Goal: Transaction & Acquisition: Purchase product/service

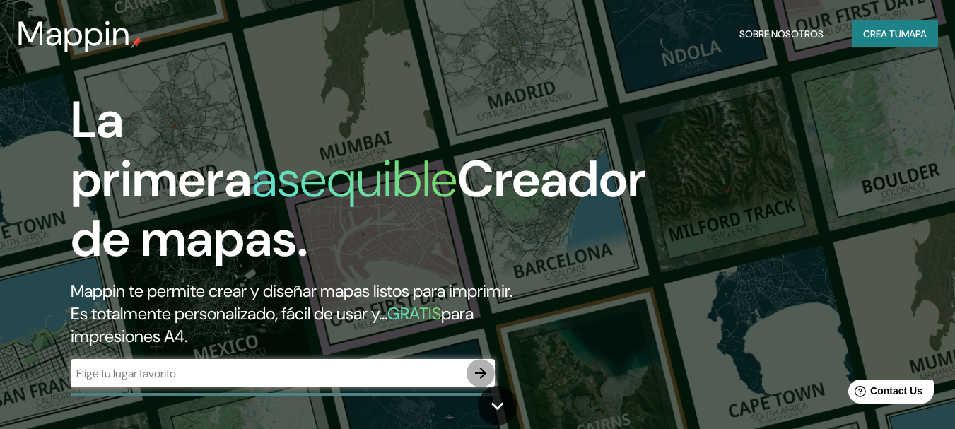
click at [482, 370] on icon "button" at bounding box center [480, 373] width 11 height 11
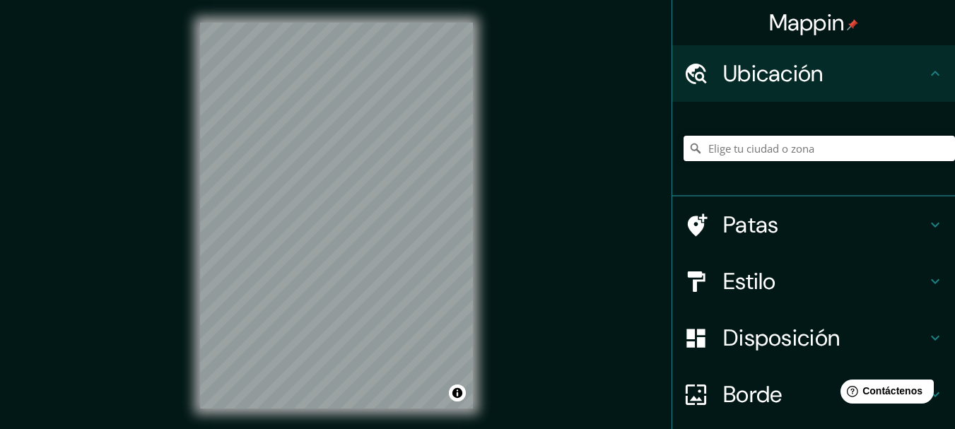
click at [769, 144] on input "Elige tu ciudad o zona" at bounding box center [819, 148] width 271 height 25
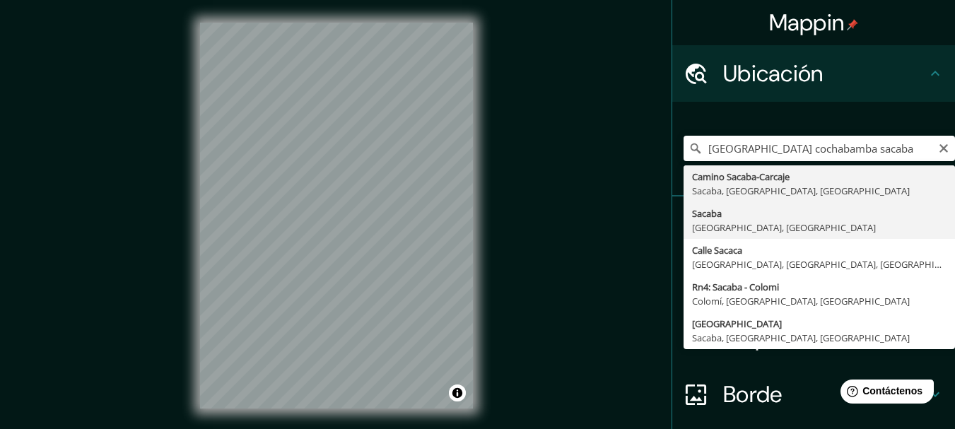
type input "Sacaba, [GEOGRAPHIC_DATA], [GEOGRAPHIC_DATA]"
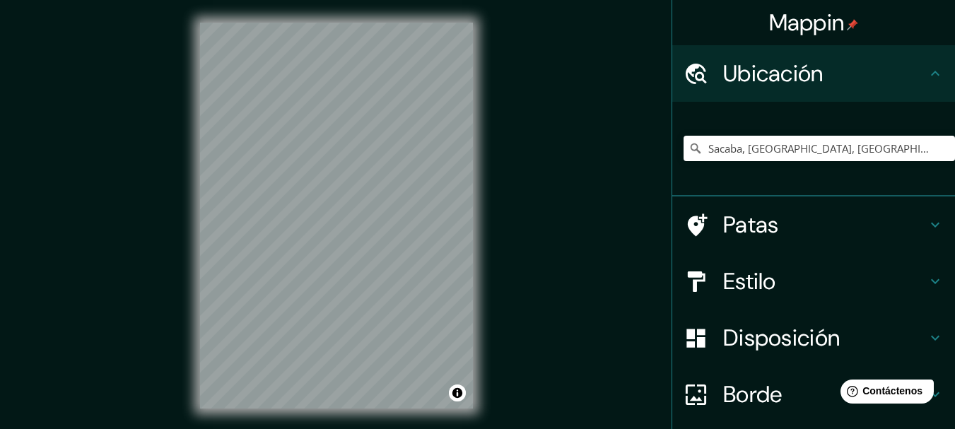
click at [156, 288] on div "Mappin Ubicación Sacaba, [GEOGRAPHIC_DATA], [GEOGRAPHIC_DATA] Patas Estilo Disp…" at bounding box center [477, 227] width 955 height 454
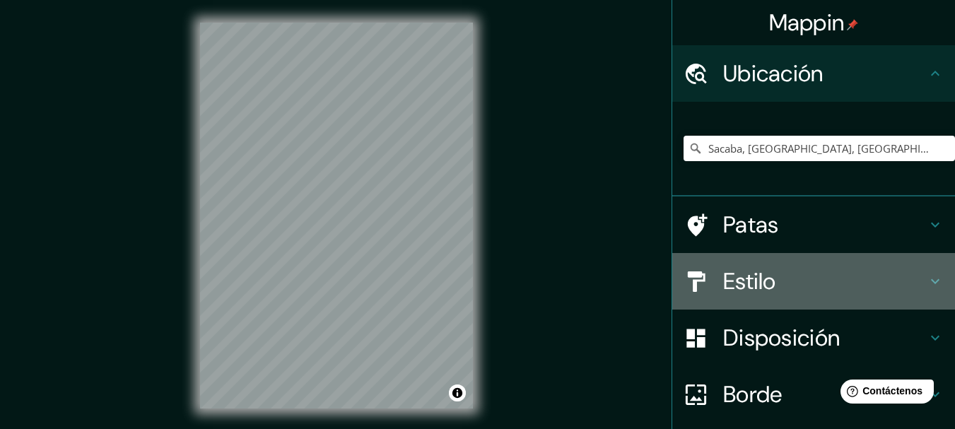
click at [779, 289] on h4 "Estilo" at bounding box center [825, 281] width 204 height 28
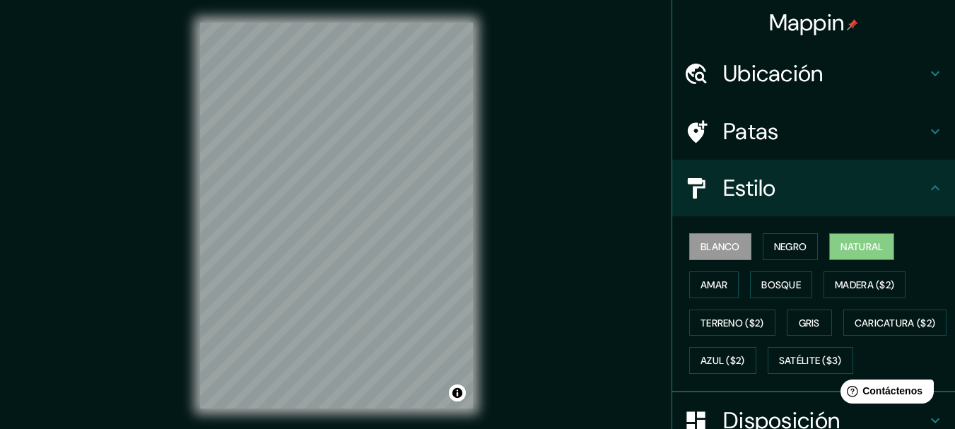
click at [859, 250] on font "Natural" at bounding box center [861, 246] width 42 height 13
click at [792, 240] on font "Negro" at bounding box center [790, 247] width 33 height 18
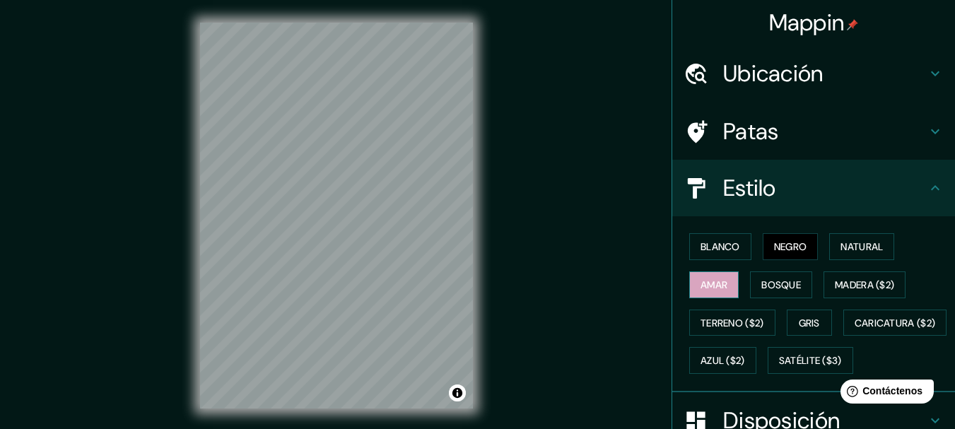
click at [705, 294] on button "Amar" at bounding box center [713, 284] width 49 height 27
click at [765, 283] on font "Bosque" at bounding box center [781, 285] width 40 height 13
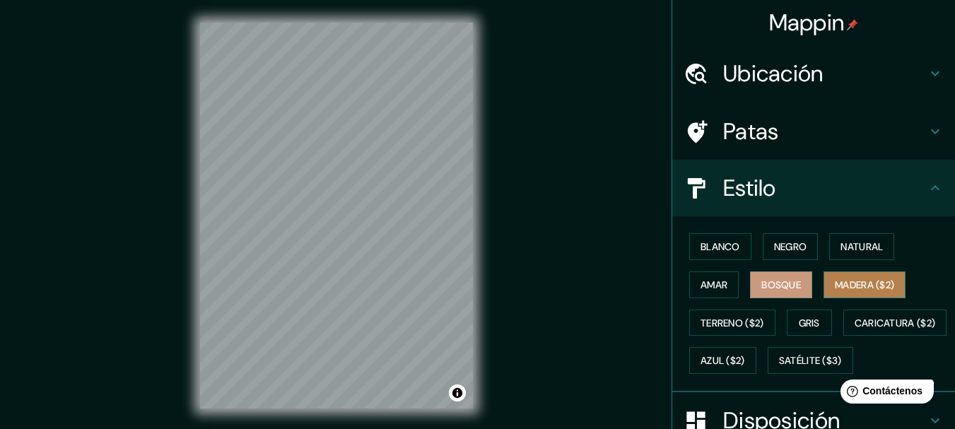
click at [864, 287] on font "Madera ($2)" at bounding box center [864, 285] width 59 height 13
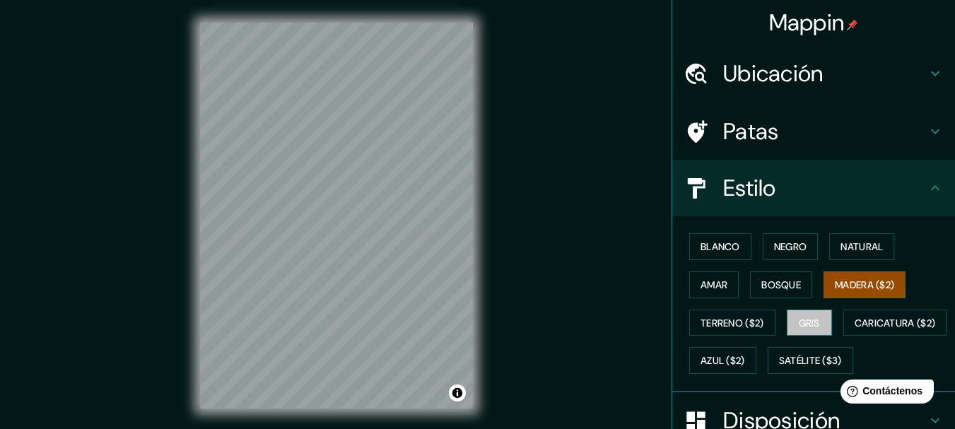
click at [807, 317] on font "Gris" at bounding box center [809, 323] width 21 height 13
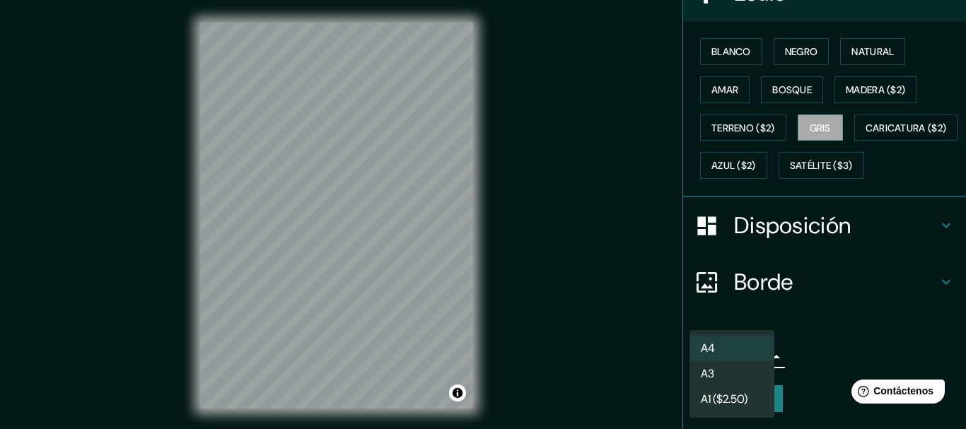
click at [741, 360] on body "Mappin Ubicación Sacaba, [GEOGRAPHIC_DATA], [GEOGRAPHIC_DATA] Patas Estilo Blan…" at bounding box center [483, 214] width 966 height 429
click at [729, 375] on li "A3" at bounding box center [731, 375] width 85 height 26
type input "a4"
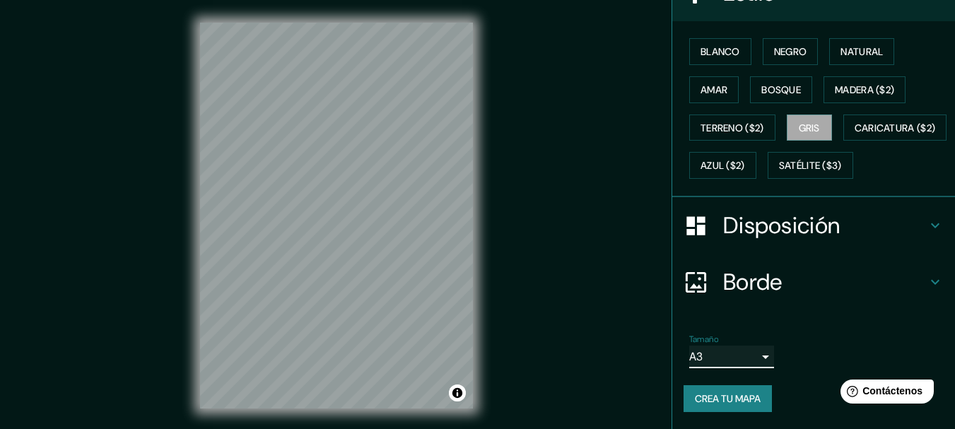
scroll to position [0, 0]
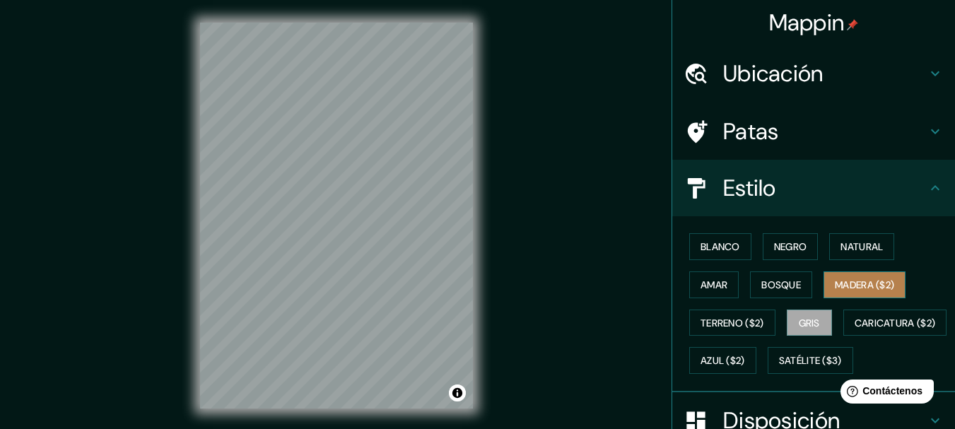
click at [848, 280] on font "Madera ($2)" at bounding box center [864, 285] width 59 height 13
click at [497, 184] on div "Mappin Ubicación Sacaba, [GEOGRAPHIC_DATA], [GEOGRAPHIC_DATA] Patas Estilo Blan…" at bounding box center [477, 227] width 955 height 454
